Goal: Transaction & Acquisition: Purchase product/service

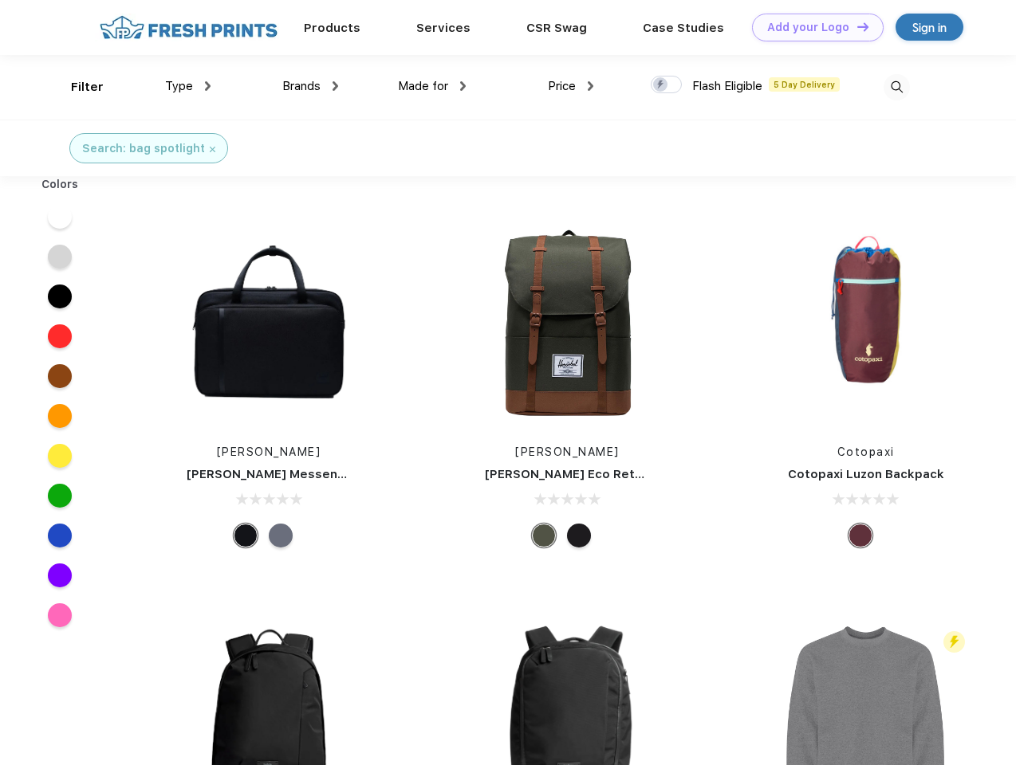
click at [812, 27] on link "Add your Logo Design Tool" at bounding box center [818, 28] width 132 height 28
click at [0, 0] on div "Design Tool" at bounding box center [0, 0] width 0 height 0
click at [856, 26] on link "Add your Logo Design Tool" at bounding box center [818, 28] width 132 height 28
click at [77, 87] on div "Filter" at bounding box center [87, 87] width 33 height 18
click at [188, 86] on span "Type" at bounding box center [179, 86] width 28 height 14
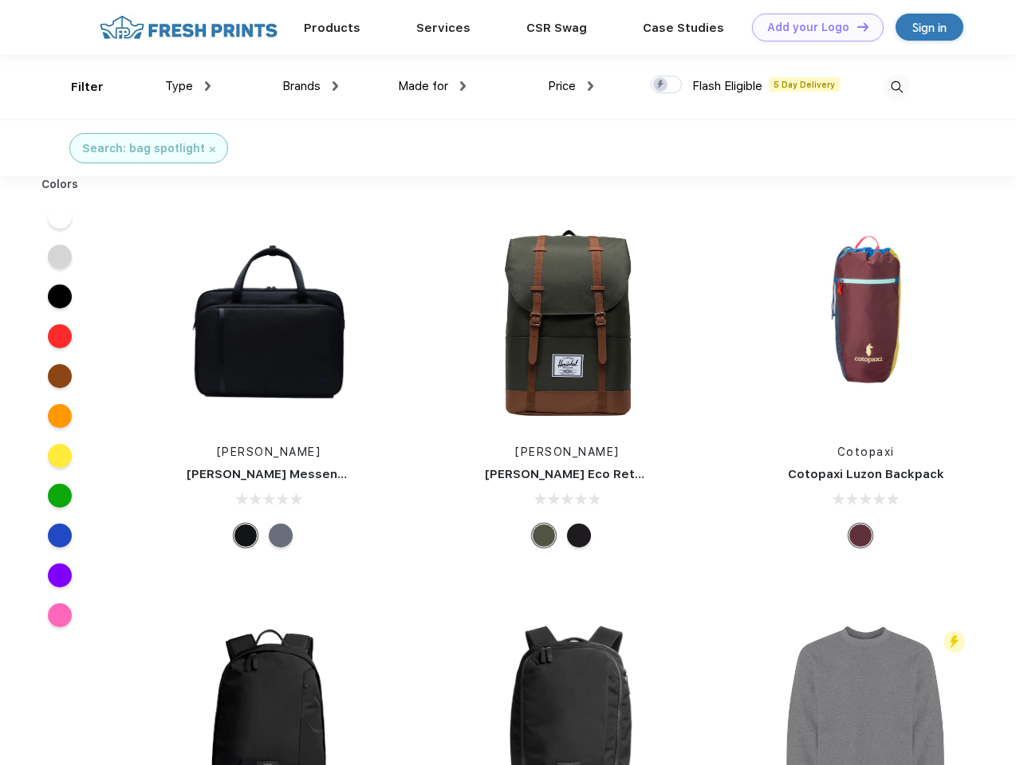
click at [310, 86] on span "Brands" at bounding box center [301, 86] width 38 height 14
click at [432, 86] on span "Made for" at bounding box center [423, 86] width 50 height 14
click at [571, 86] on span "Price" at bounding box center [562, 86] width 28 height 14
click at [667, 85] on div at bounding box center [666, 85] width 31 height 18
click at [661, 85] on input "checkbox" at bounding box center [656, 80] width 10 height 10
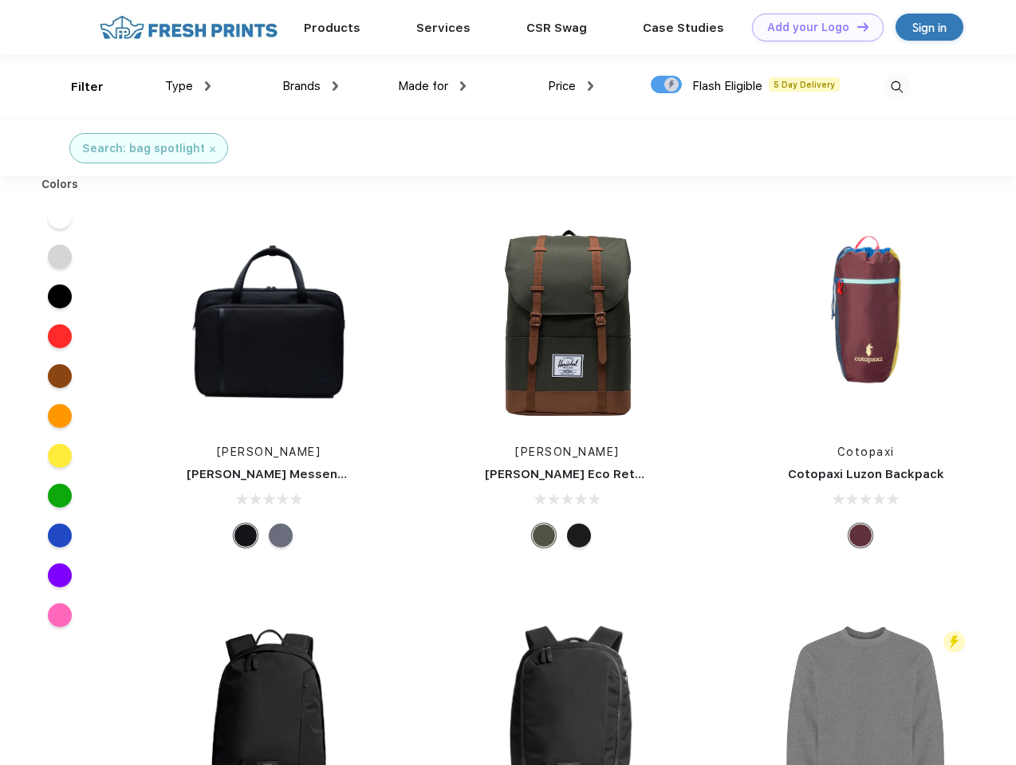
click at [896, 87] on img at bounding box center [896, 87] width 26 height 26
